Goal: Information Seeking & Learning: Learn about a topic

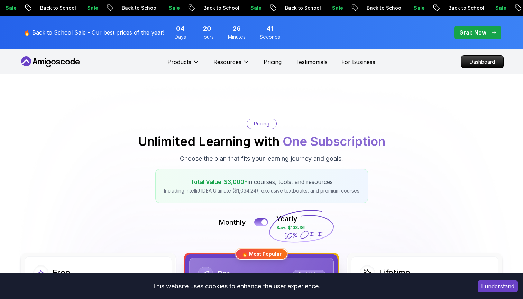
click at [63, 65] on icon at bounding box center [50, 61] width 62 height 11
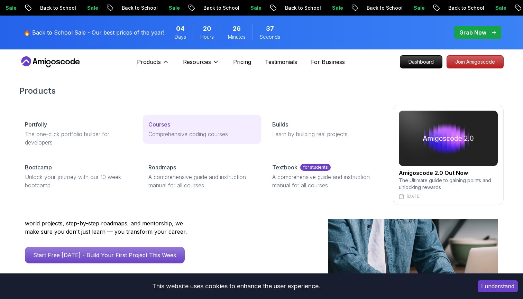
click at [156, 127] on p "Courses" at bounding box center [159, 124] width 22 height 8
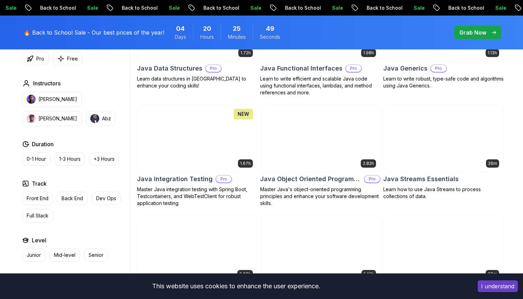
scroll to position [1065, 0]
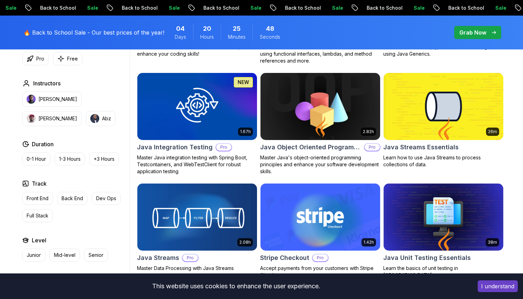
click at [325, 149] on h2 "Java Object Oriented Programming" at bounding box center [310, 147] width 101 height 10
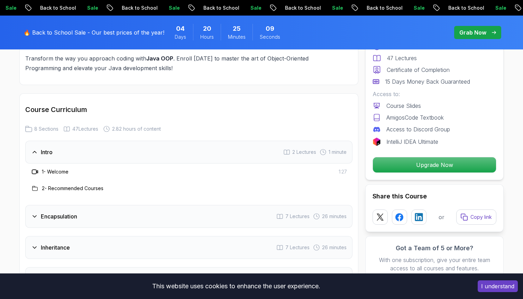
scroll to position [847, 0]
click at [187, 205] on div "Encapsulation 7 Lectures 26 minutes" at bounding box center [188, 216] width 327 height 23
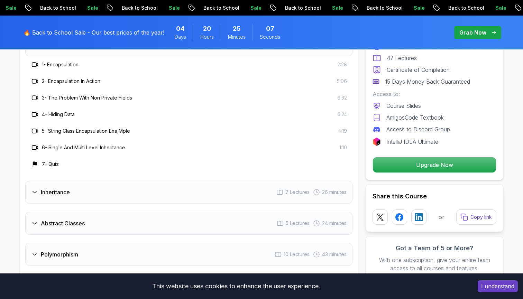
scroll to position [982, 0]
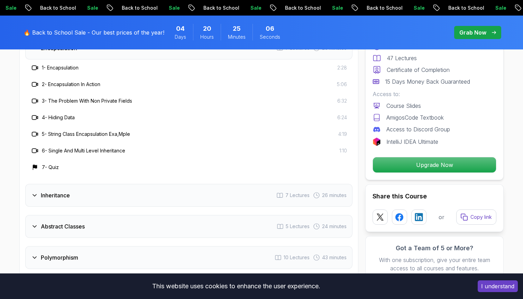
click at [194, 184] on div "Inheritance 7 Lectures 26 minutes" at bounding box center [188, 195] width 327 height 23
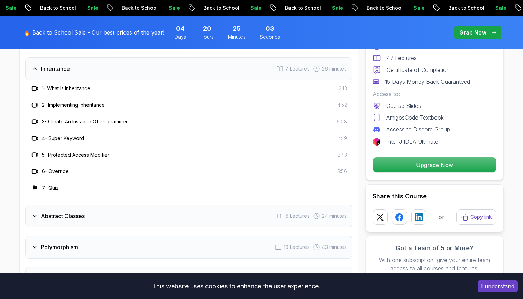
scroll to position [1012, 0]
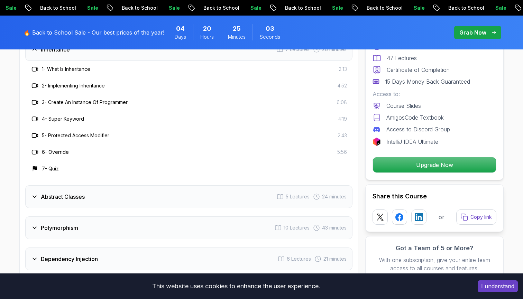
click at [194, 185] on div "Abstract Classes 5 Lectures 24 minutes" at bounding box center [188, 196] width 327 height 23
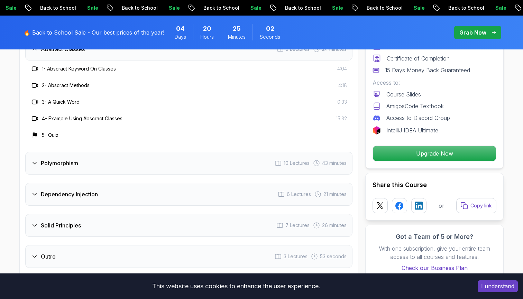
scroll to position [1044, 0]
click at [193, 151] on div "Polymorphism 10 Lectures 43 minutes" at bounding box center [188, 162] width 327 height 23
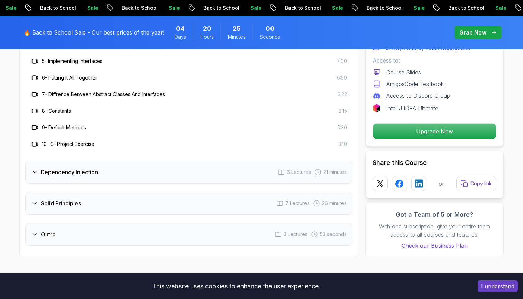
scroll to position [1165, 0]
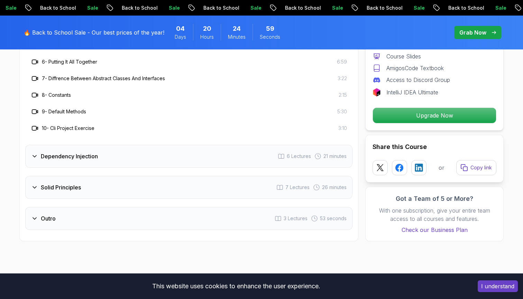
click at [193, 145] on div "Dependency Injection 6 Lectures 21 minutes" at bounding box center [188, 156] width 327 height 23
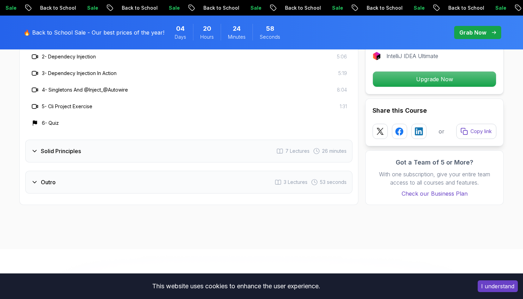
scroll to position [1134, 0]
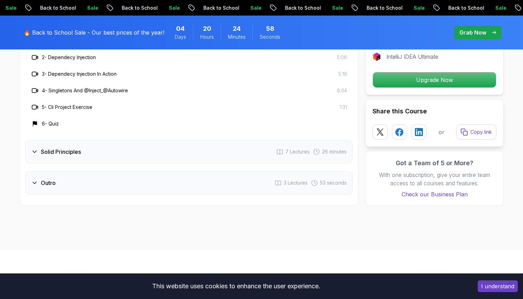
click at [193, 140] on div "Solid Principles 7 Lectures 26 minutes" at bounding box center [188, 151] width 327 height 23
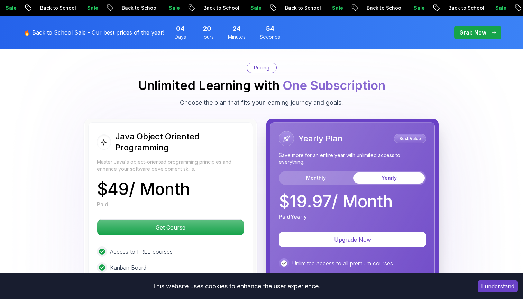
scroll to position [1381, 0]
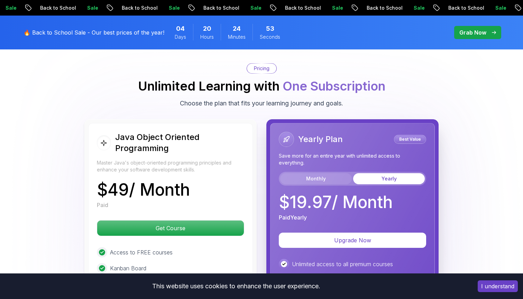
click at [308, 173] on button "Monthly" at bounding box center [316, 178] width 72 height 11
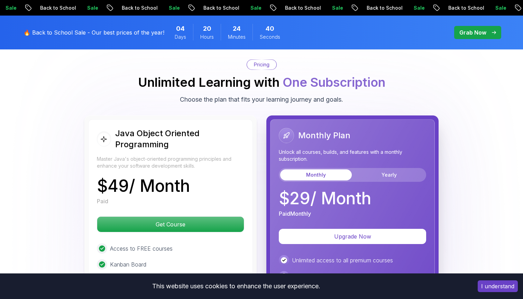
scroll to position [1357, 0]
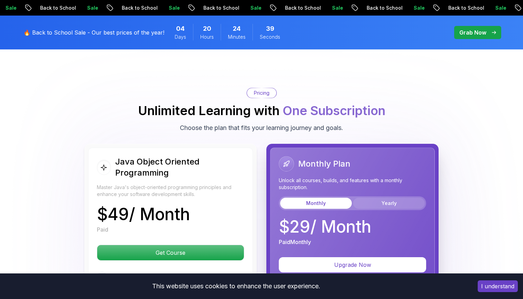
click at [370, 198] on button "Yearly" at bounding box center [389, 203] width 72 height 11
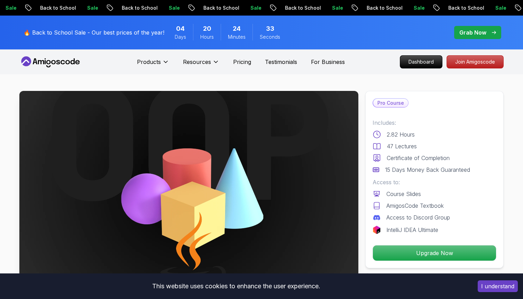
scroll to position [0, 0]
click at [460, 61] on p "Join Amigoscode" at bounding box center [475, 62] width 54 height 12
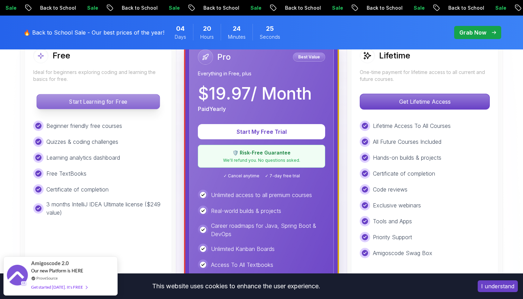
click at [150, 107] on p "Start Learning for Free" at bounding box center [98, 101] width 123 height 15
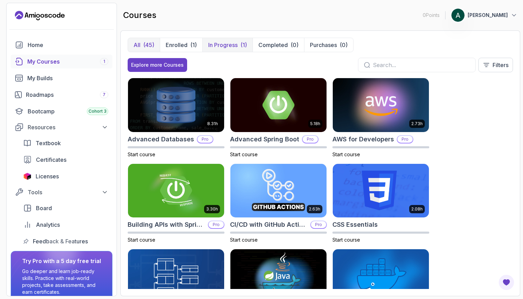
click at [229, 46] on p "In Progress" at bounding box center [222, 45] width 29 height 8
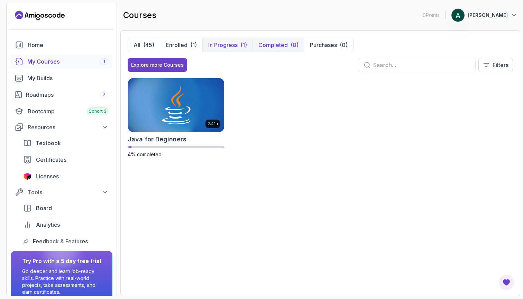
click at [268, 46] on p "Completed" at bounding box center [272, 45] width 29 height 8
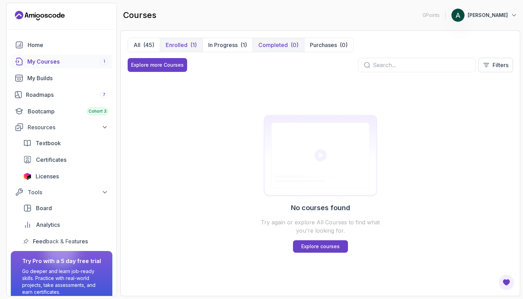
click at [184, 48] on p "Enrolled" at bounding box center [177, 45] width 22 height 8
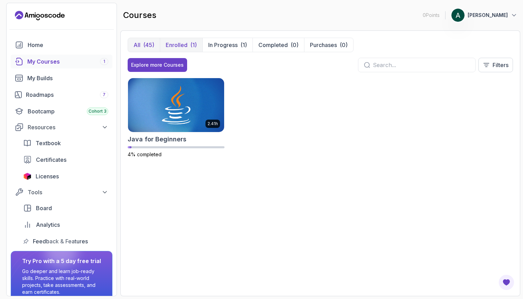
click at [149, 42] on div "(45)" at bounding box center [148, 45] width 11 height 8
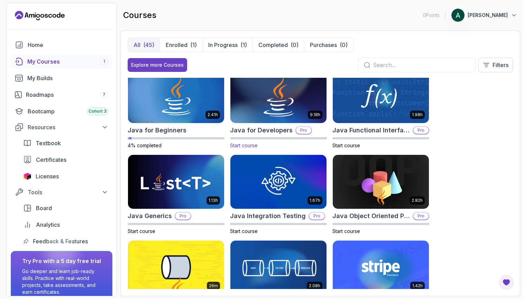
click at [275, 131] on h2 "Java for Developers" at bounding box center [261, 131] width 63 height 10
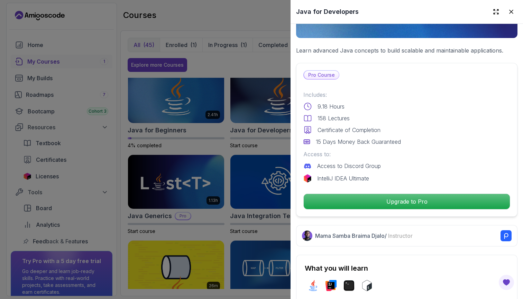
click at [259, 170] on div at bounding box center [261, 149] width 523 height 299
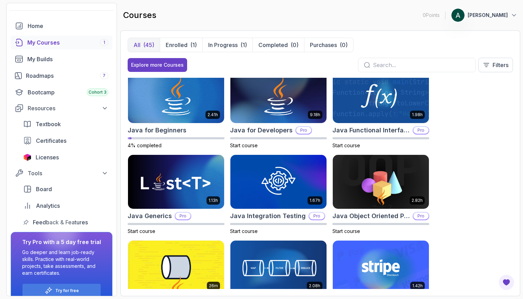
scroll to position [6, 0]
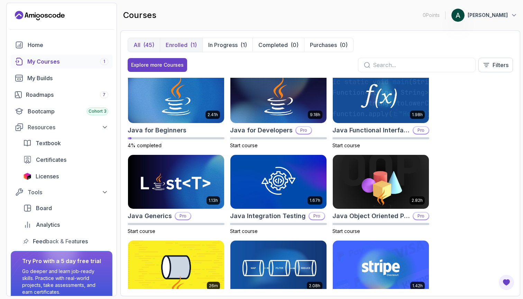
click at [188, 45] on button "Enrolled (1)" at bounding box center [181, 45] width 43 height 14
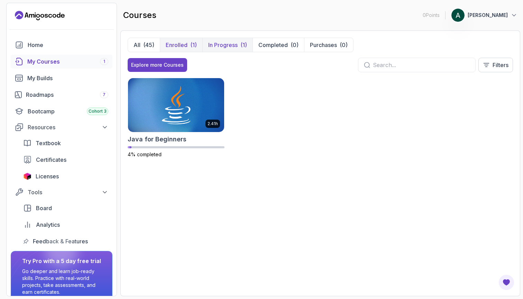
click at [228, 40] on button "In Progress (1)" at bounding box center [227, 45] width 50 height 14
click at [159, 43] on button "All (45)" at bounding box center [144, 45] width 32 height 14
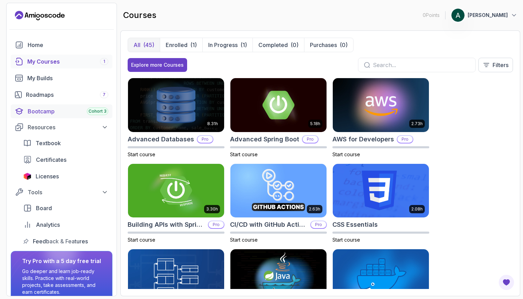
click at [97, 114] on div "Cohort 3" at bounding box center [97, 112] width 21 height 8
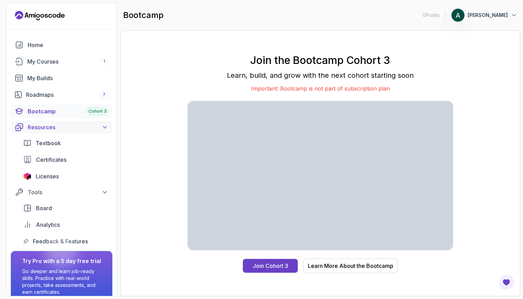
click at [74, 126] on div "Resources" at bounding box center [68, 127] width 81 height 8
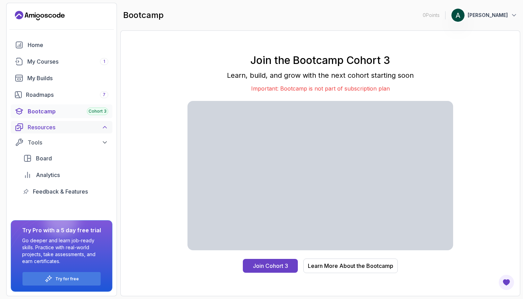
click at [74, 126] on div "Resources" at bounding box center [68, 127] width 81 height 8
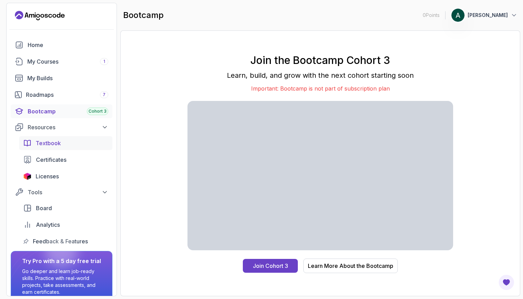
click at [68, 145] on div "Textbook" at bounding box center [72, 143] width 73 height 8
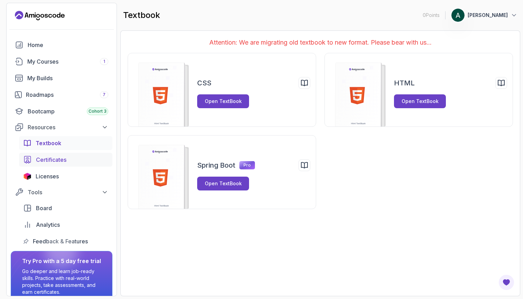
click at [78, 158] on div "Certificates" at bounding box center [72, 160] width 72 height 8
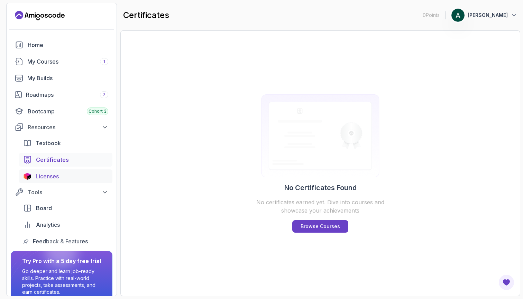
click at [66, 174] on div "Licenses" at bounding box center [72, 176] width 73 height 8
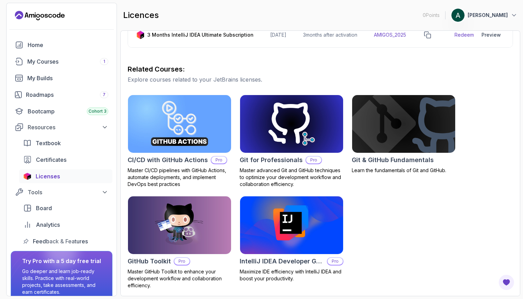
click at [398, 163] on h2 "Git & GitHub Fundamentals" at bounding box center [393, 160] width 82 height 10
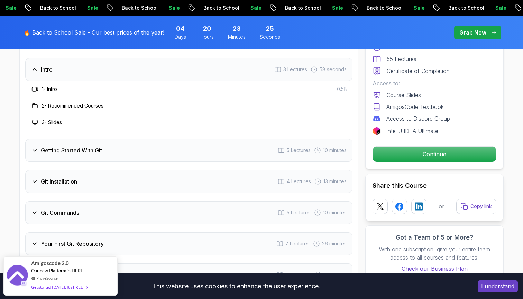
scroll to position [882, 0]
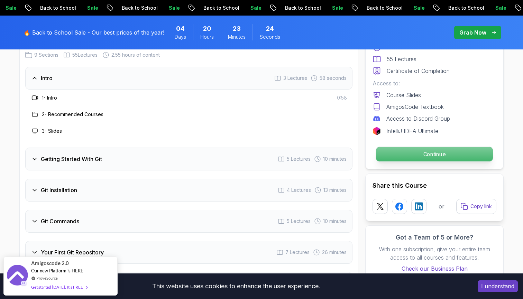
click at [409, 154] on p "Continue" at bounding box center [434, 154] width 117 height 15
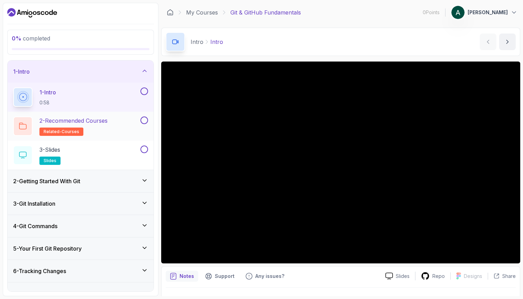
click at [119, 129] on div "2 - Recommended Courses related-courses" at bounding box center [76, 126] width 126 height 19
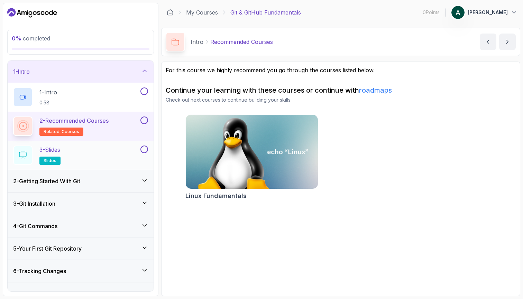
click at [118, 146] on div "3 - Slides slides" at bounding box center [76, 155] width 126 height 19
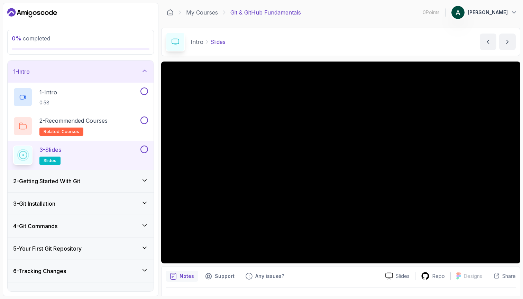
click at [123, 175] on div "2 - Getting Started With Git" at bounding box center [81, 181] width 146 height 22
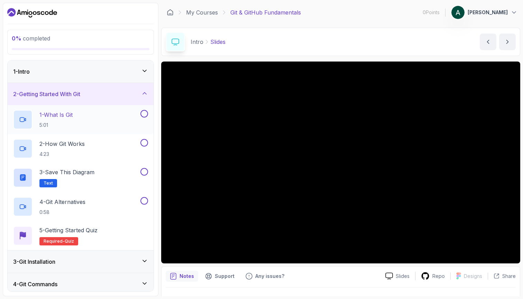
click at [96, 123] on div "1 - What Is Git 5:01" at bounding box center [76, 119] width 126 height 19
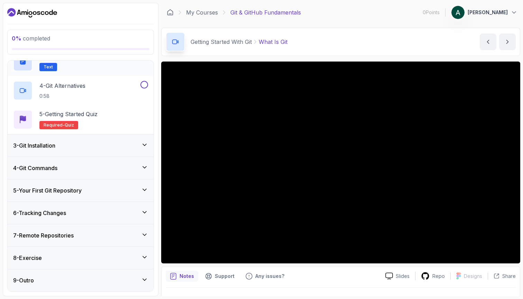
scroll to position [116, 0]
click at [95, 139] on div "3 - Git Installation" at bounding box center [81, 145] width 146 height 22
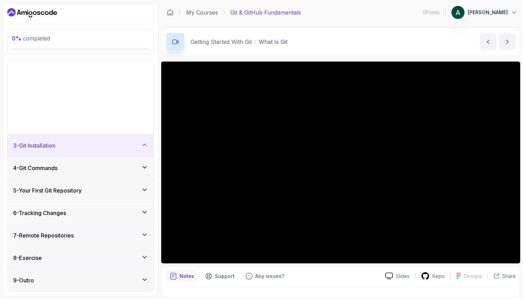
scroll to position [0, 0]
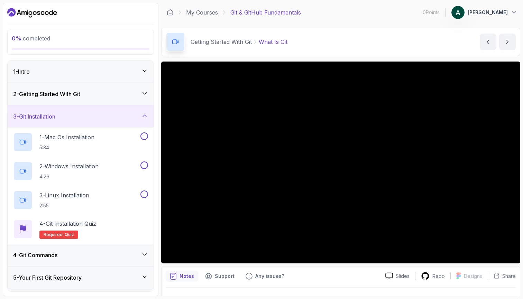
click at [96, 117] on div "3 - Git Installation" at bounding box center [80, 116] width 135 height 8
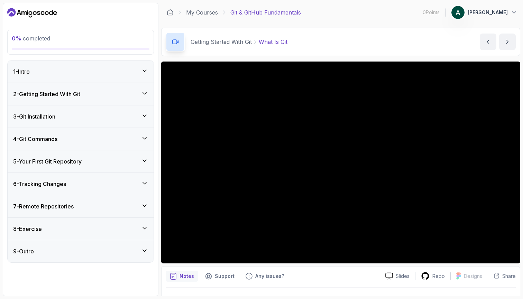
click at [85, 72] on div "1 - Intro" at bounding box center [80, 71] width 135 height 8
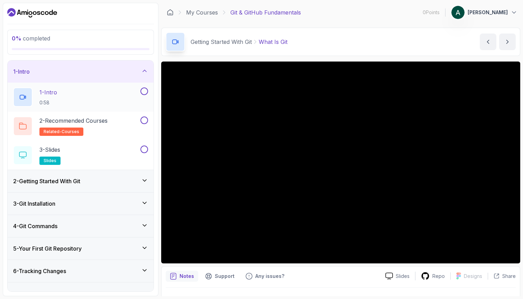
click at [145, 91] on button at bounding box center [144, 91] width 8 height 8
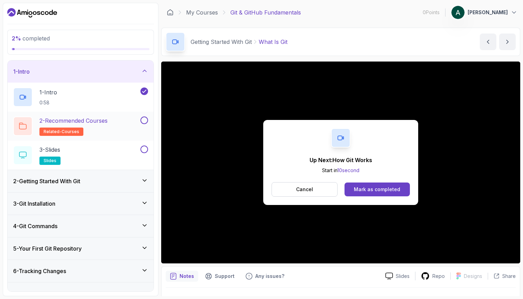
click at [145, 120] on button at bounding box center [144, 121] width 8 height 8
click at [147, 149] on button at bounding box center [144, 150] width 8 height 8
click at [127, 185] on div "2 - Getting Started With Git" at bounding box center [81, 181] width 146 height 22
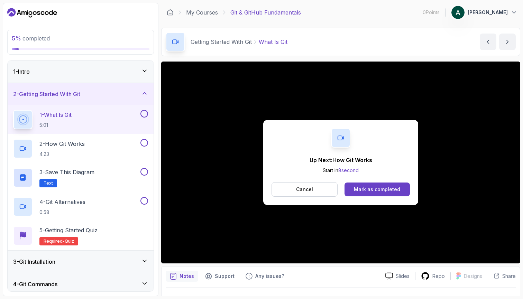
click at [146, 114] on button at bounding box center [144, 114] width 8 height 8
click at [112, 143] on div "2 - How Git Works 4:23" at bounding box center [76, 148] width 126 height 19
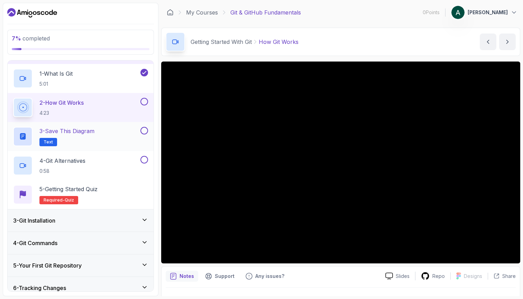
scroll to position [34, 0]
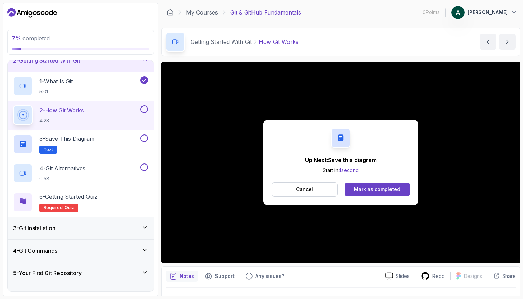
click at [145, 114] on button "2 - How Git Works 4:23" at bounding box center [80, 114] width 135 height 19
click at [144, 111] on button at bounding box center [144, 109] width 8 height 8
click at [126, 139] on div "3 - Save this diagram Text" at bounding box center [76, 143] width 126 height 19
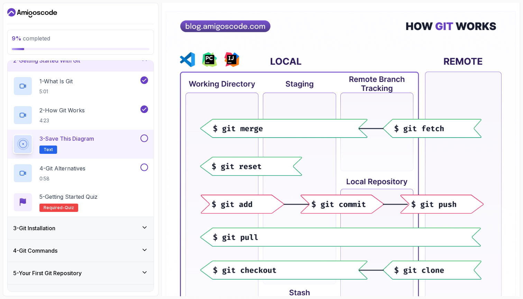
scroll to position [93, 0]
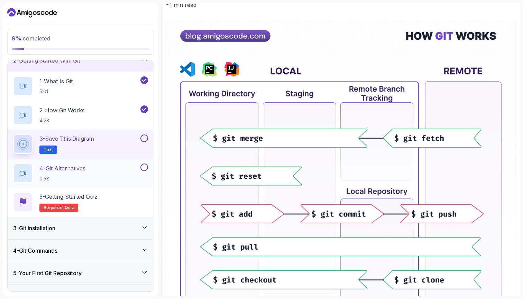
click at [115, 168] on div "4 - Git Alternatives 0:58" at bounding box center [76, 173] width 126 height 19
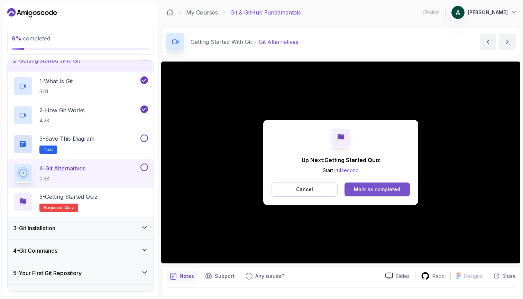
click at [359, 189] on div "Mark as completed" at bounding box center [377, 189] width 46 height 7
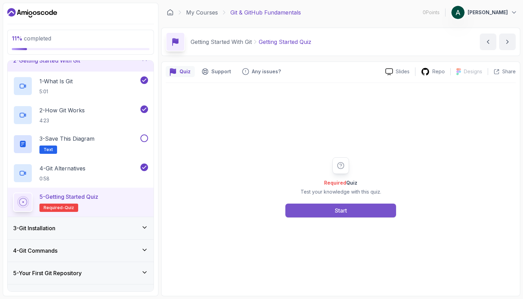
click at [358, 214] on button "Start" at bounding box center [340, 211] width 111 height 14
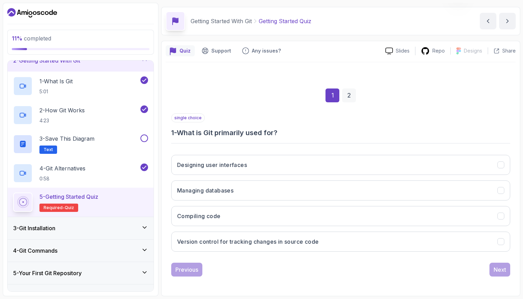
scroll to position [21, 0]
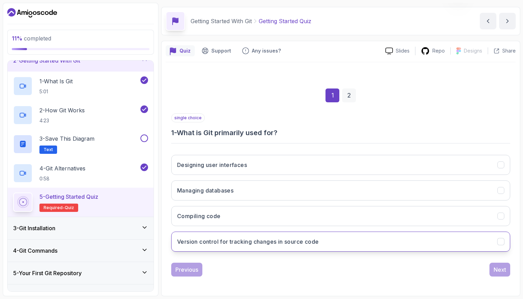
click at [286, 247] on button "Version control for tracking changes in source code" at bounding box center [340, 242] width 339 height 20
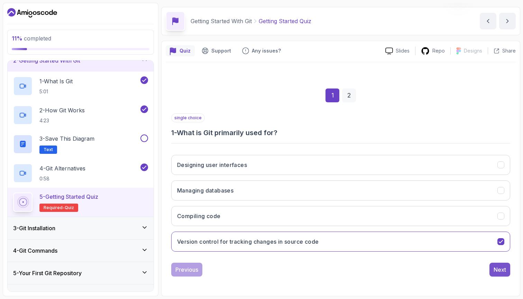
click at [498, 270] on div "Next" at bounding box center [499, 270] width 12 height 8
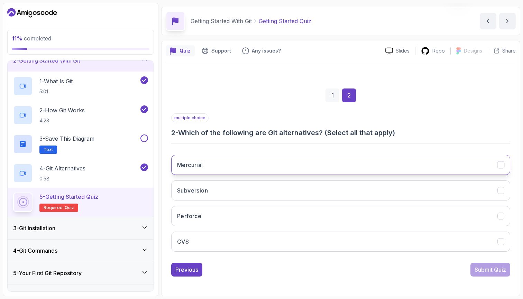
click at [257, 166] on button "Mercurial" at bounding box center [340, 165] width 339 height 20
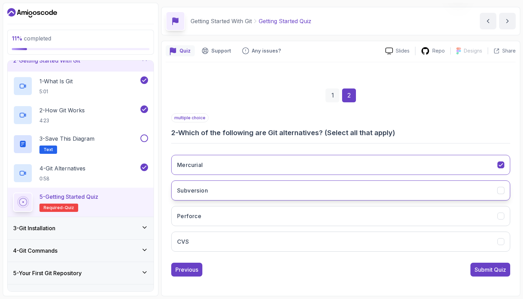
click at [253, 193] on button "Subversion" at bounding box center [340, 190] width 339 height 20
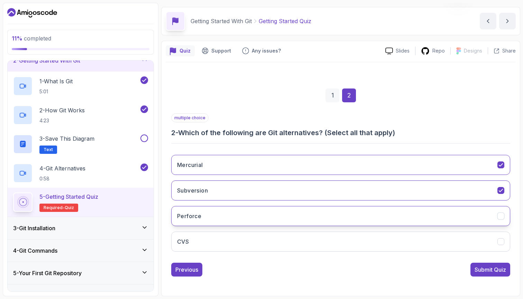
click at [250, 214] on button "Perforce" at bounding box center [340, 216] width 339 height 20
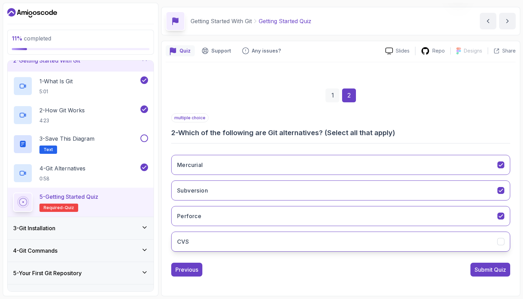
click at [253, 238] on button "CVS" at bounding box center [340, 242] width 339 height 20
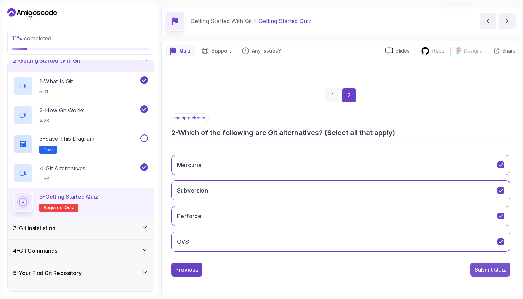
click at [479, 274] on button "Submit Quiz" at bounding box center [490, 270] width 40 height 14
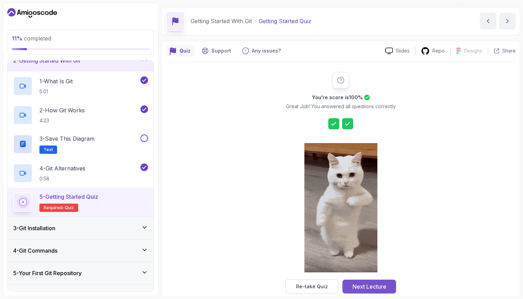
click at [374, 288] on div "Next Lecture" at bounding box center [369, 286] width 34 height 8
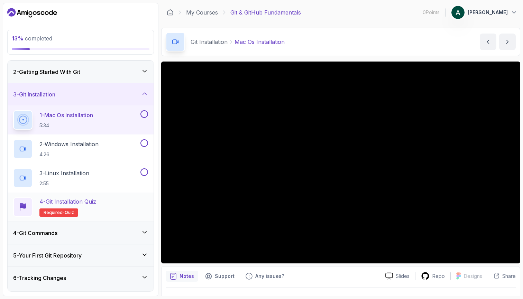
scroll to position [27, 0]
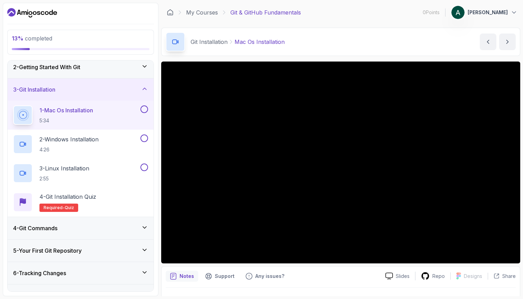
click at [88, 221] on div "4 - Git Commands" at bounding box center [81, 228] width 146 height 22
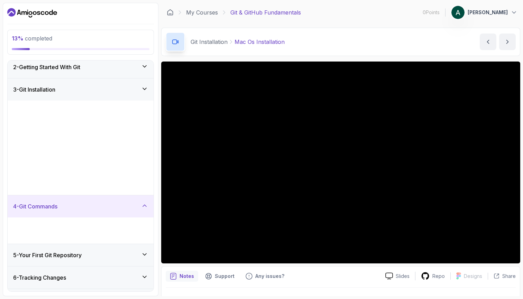
scroll to position [0, 0]
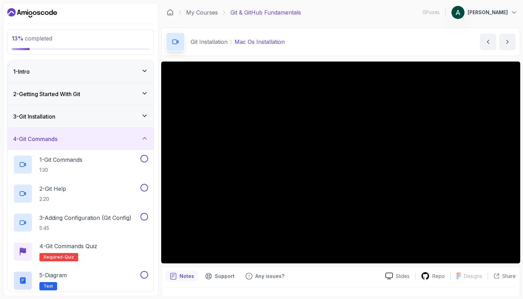
click at [105, 140] on div "4 - Git Commands" at bounding box center [80, 139] width 135 height 8
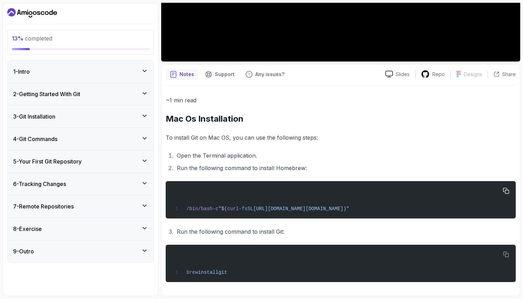
scroll to position [203, 0]
click at [503, 189] on button "button" at bounding box center [505, 190] width 11 height 11
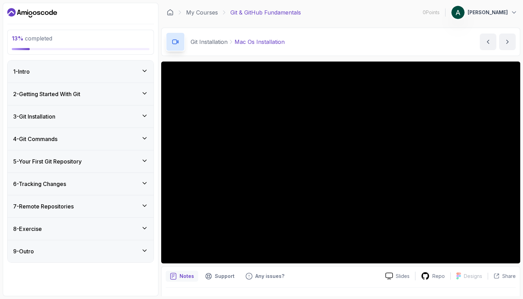
scroll to position [0, 0]
click at [152, 112] on div "3 - Git Installation" at bounding box center [81, 116] width 146 height 22
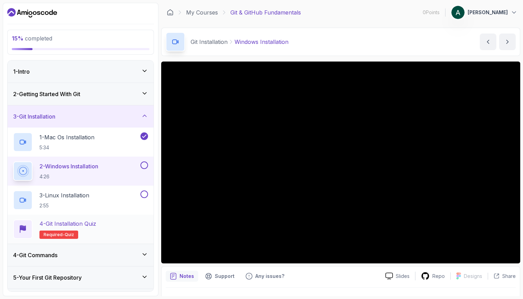
click at [64, 227] on p "4 - Git Installation Quiz" at bounding box center [67, 224] width 57 height 8
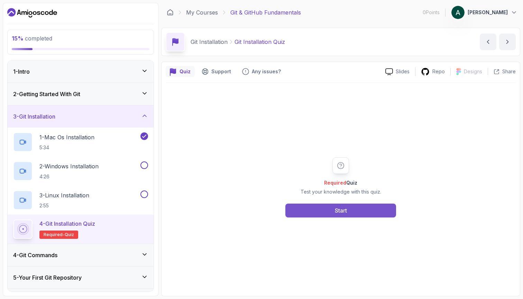
click at [347, 214] on button "Start" at bounding box center [340, 211] width 111 height 14
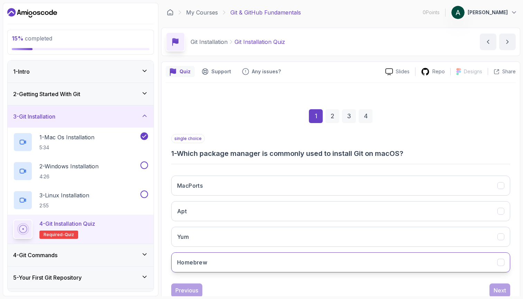
click at [249, 262] on button "Homebrew" at bounding box center [340, 262] width 339 height 20
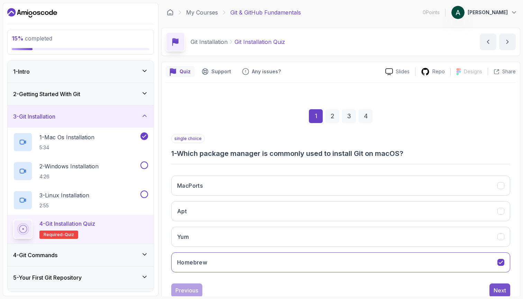
click at [504, 287] on div "Next" at bounding box center [499, 290] width 12 height 8
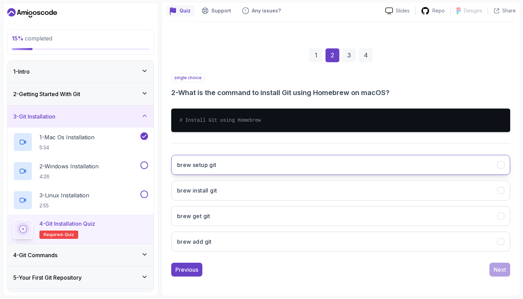
scroll to position [61, 0]
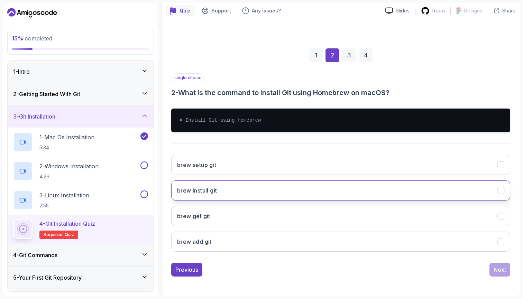
click at [261, 190] on button "brew install git" at bounding box center [340, 190] width 339 height 20
click at [492, 271] on button "Next" at bounding box center [499, 270] width 21 height 14
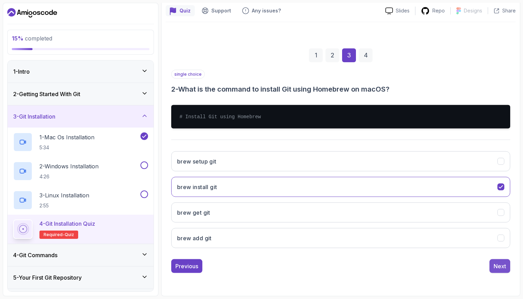
scroll to position [21, 0]
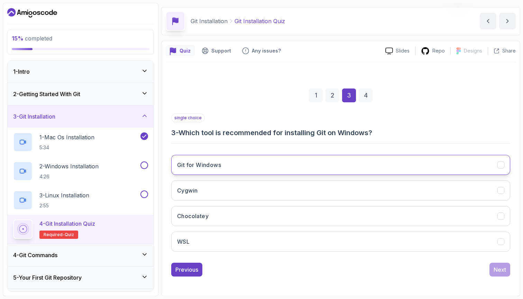
click at [279, 168] on button "Git for Windows" at bounding box center [340, 165] width 339 height 20
click at [503, 275] on button "Next" at bounding box center [499, 270] width 21 height 14
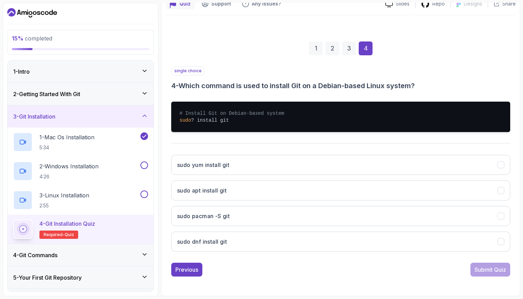
scroll to position [68, 0]
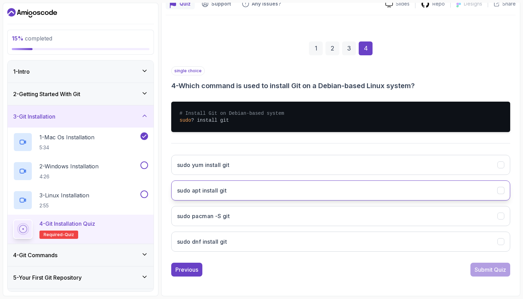
click at [260, 194] on button "sudo apt install git" at bounding box center [340, 190] width 339 height 20
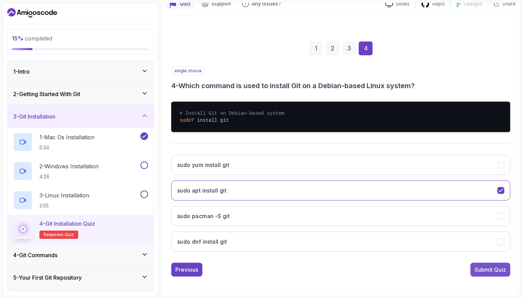
click at [497, 275] on button "Submit Quiz" at bounding box center [490, 270] width 40 height 14
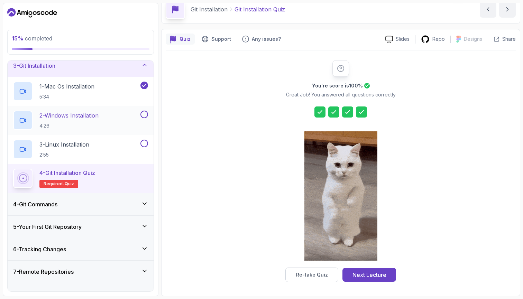
scroll to position [57, 0]
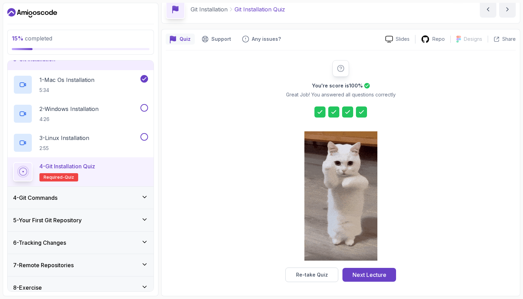
click at [113, 197] on div "4 - Git Commands" at bounding box center [80, 198] width 135 height 8
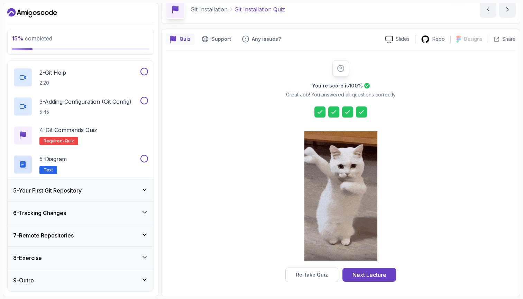
scroll to position [116, 0]
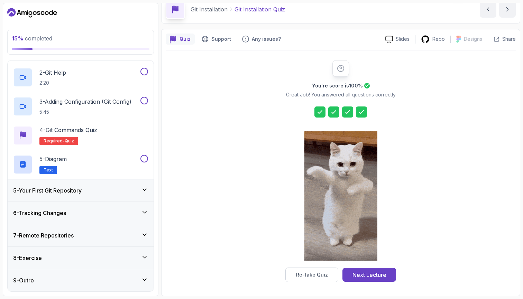
click at [95, 189] on div "5 - Your First Git Repository" at bounding box center [80, 190] width 135 height 8
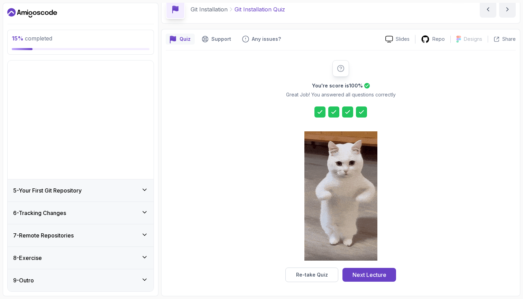
scroll to position [0, 0]
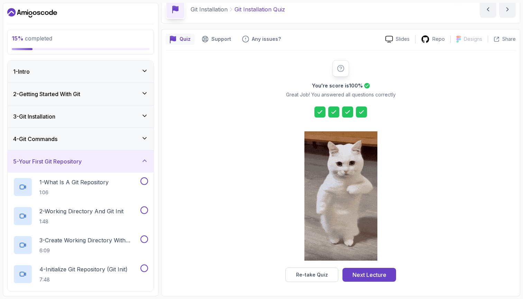
click at [101, 163] on div "5 - Your First Git Repository" at bounding box center [80, 161] width 135 height 8
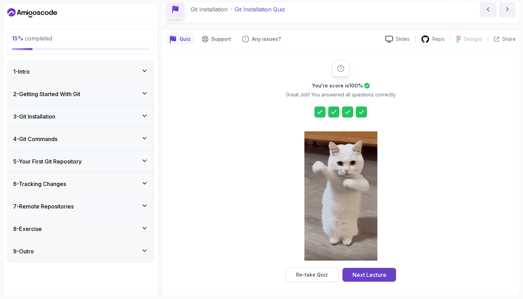
click at [105, 147] on div "4 - Git Commands" at bounding box center [81, 139] width 146 height 22
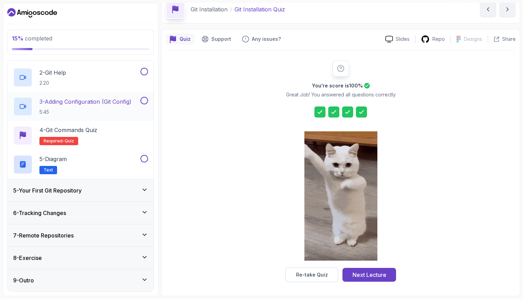
scroll to position [116, 0]
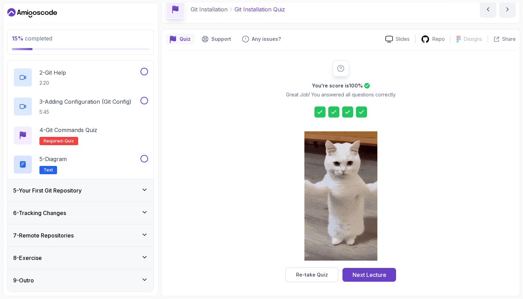
click at [139, 256] on div "8 - Exercise" at bounding box center [80, 258] width 135 height 8
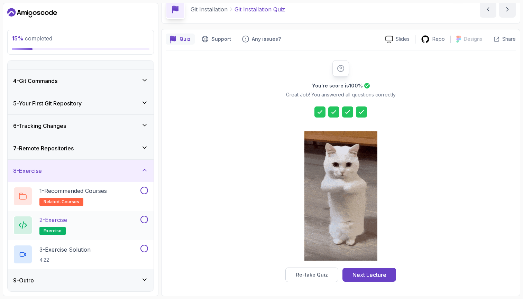
scroll to position [0, 0]
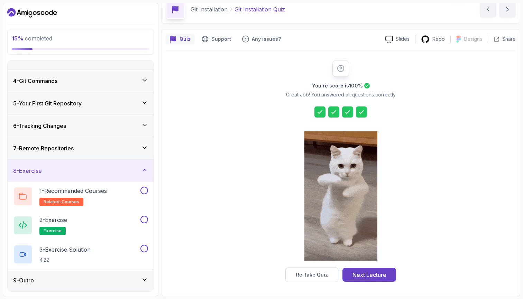
click at [112, 288] on div "9 - Outro" at bounding box center [81, 280] width 146 height 22
